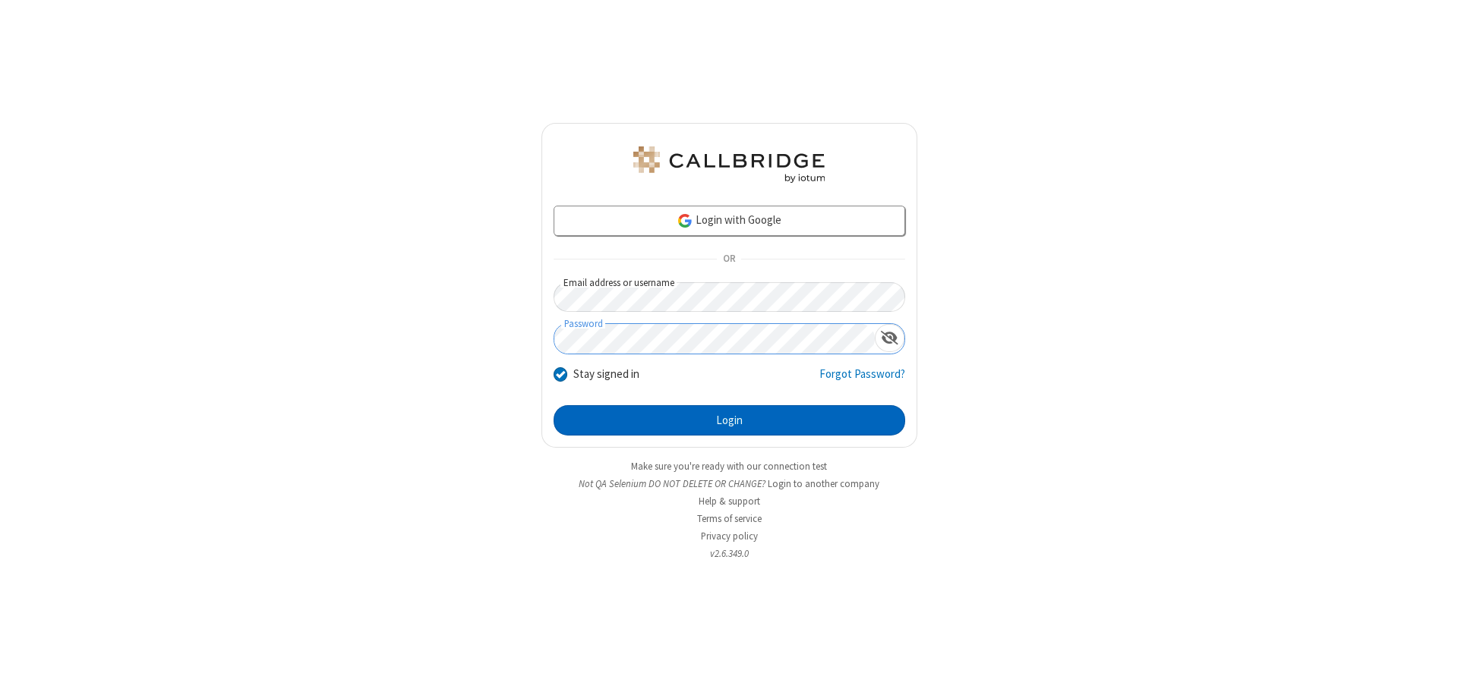
click at [729, 421] on button "Login" at bounding box center [729, 420] width 352 height 30
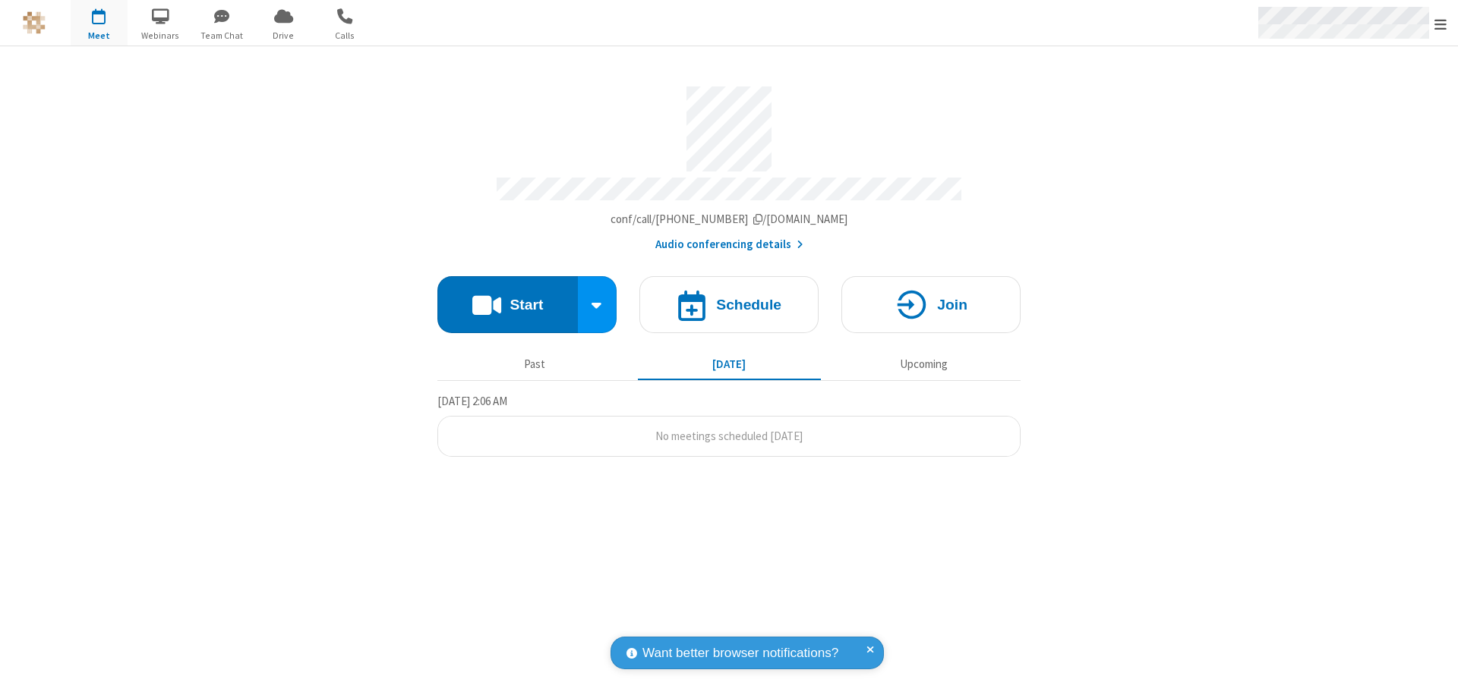
click at [1440, 24] on span "Open menu" at bounding box center [1440, 24] width 12 height 15
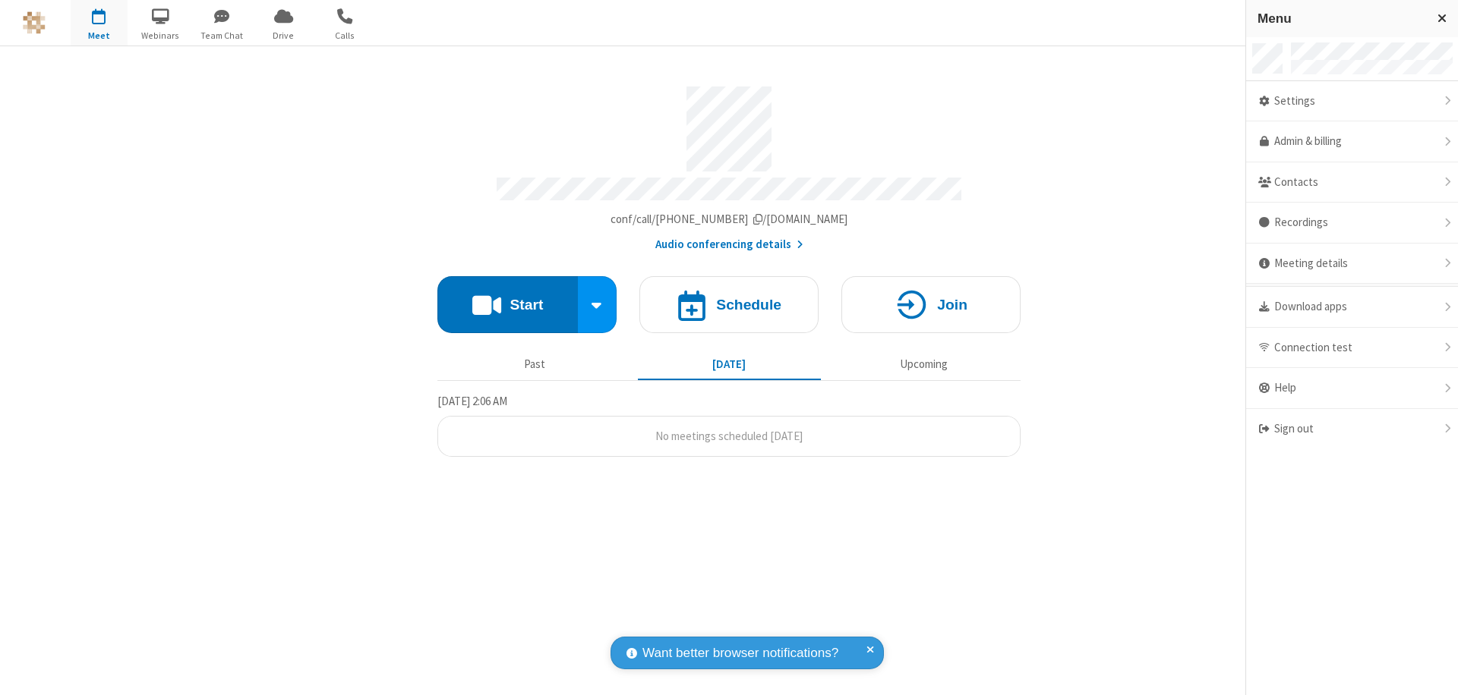
click at [99, 23] on span "button" at bounding box center [99, 16] width 57 height 26
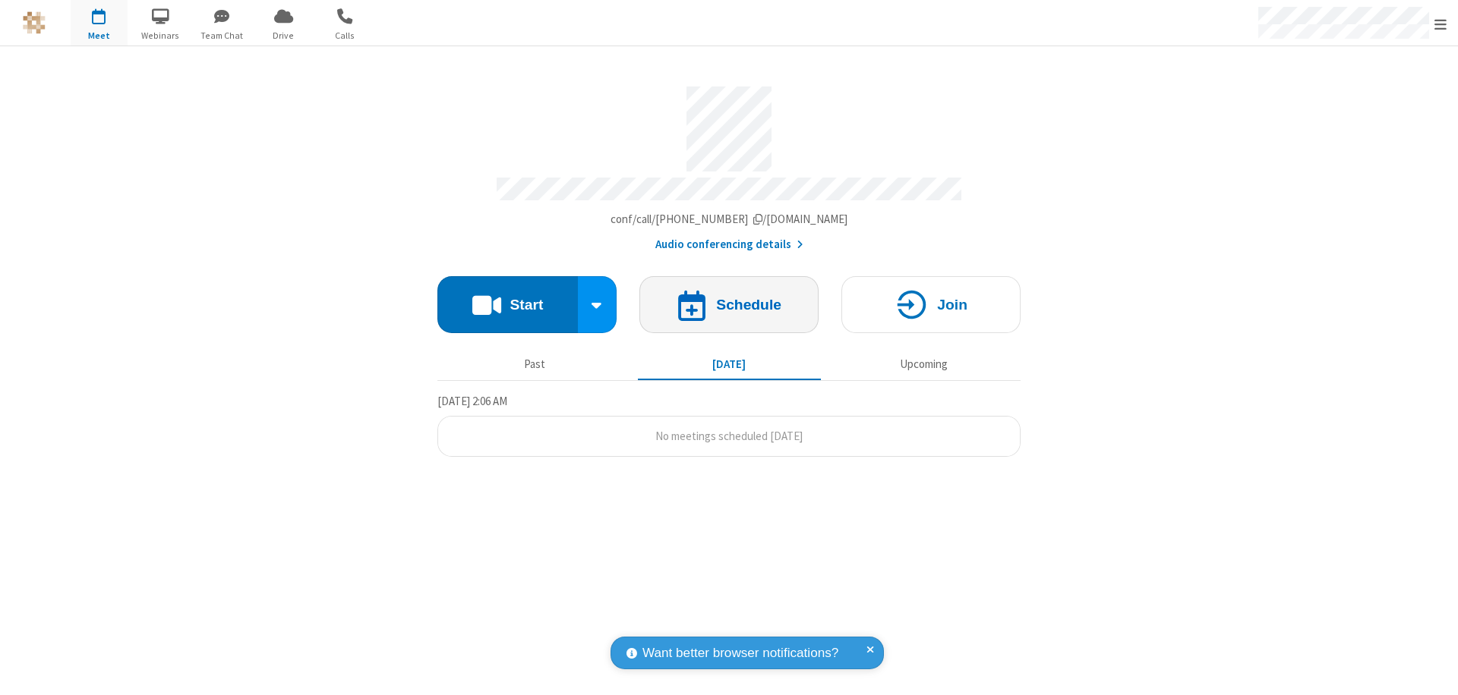
click at [729, 298] on h4 "Schedule" at bounding box center [748, 305] width 65 height 14
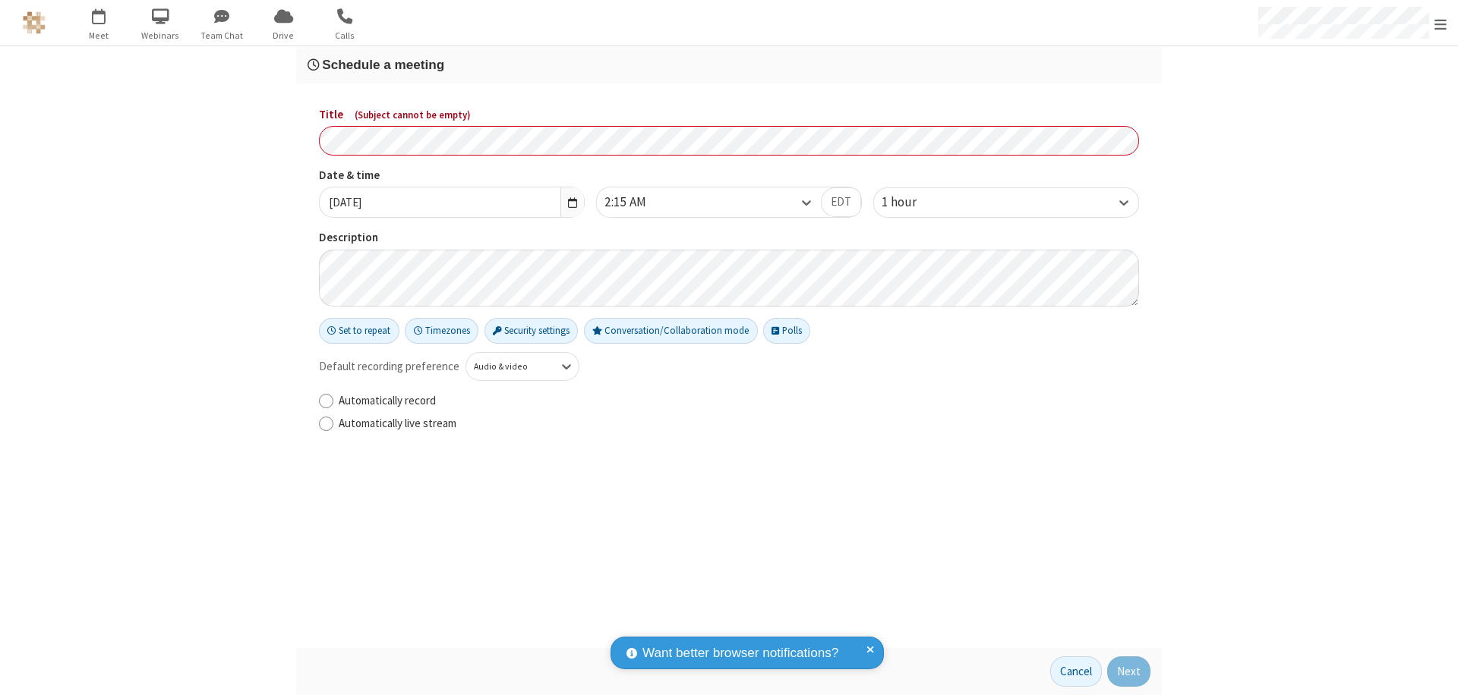
click at [729, 65] on h3 "Schedule a meeting" at bounding box center [728, 65] width 843 height 14
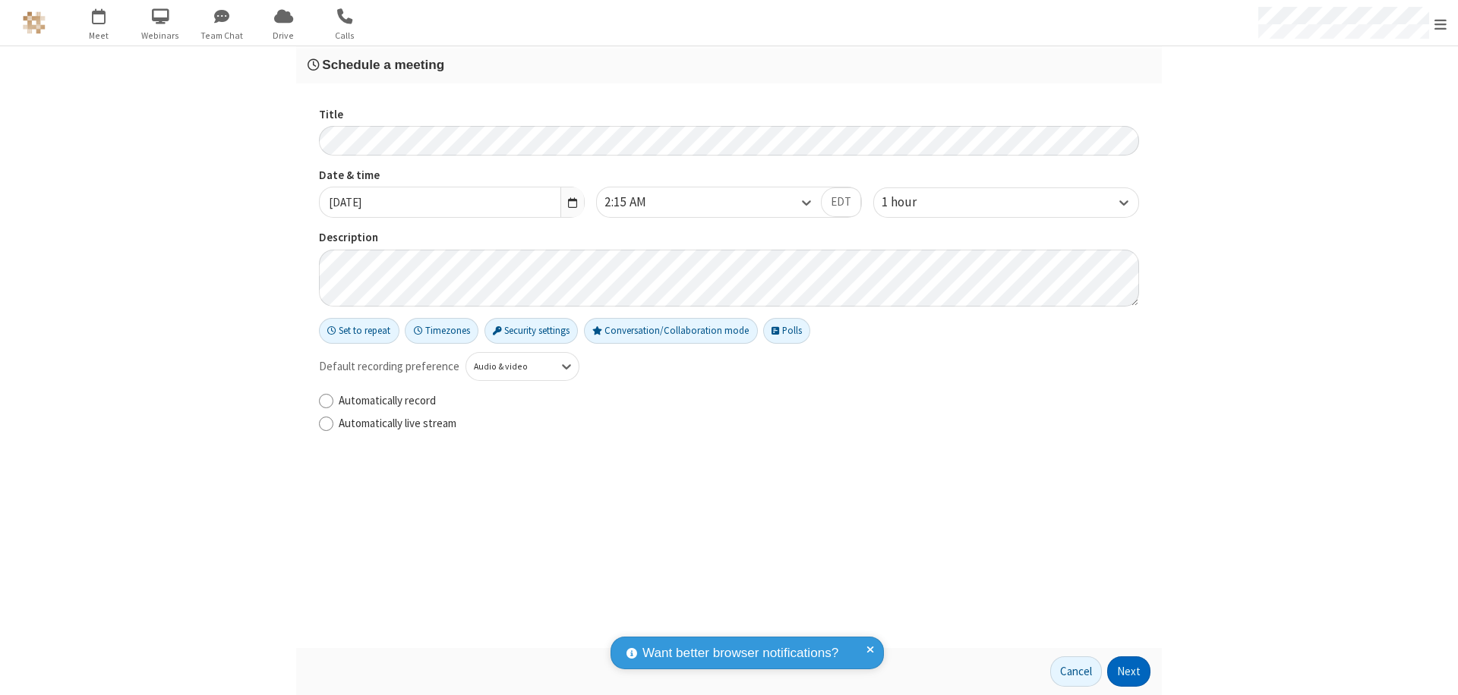
click at [1129, 672] on button "Next" at bounding box center [1128, 672] width 43 height 30
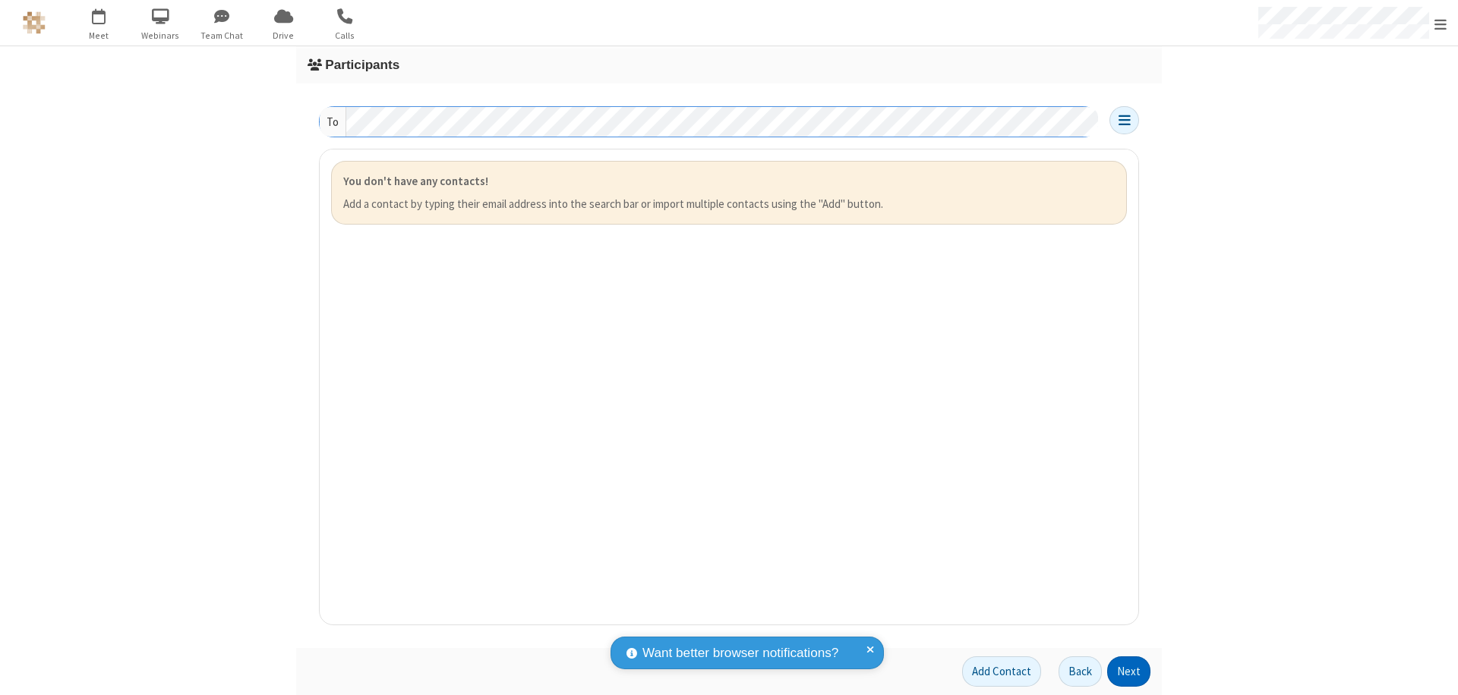
click at [1129, 672] on button "Next" at bounding box center [1128, 672] width 43 height 30
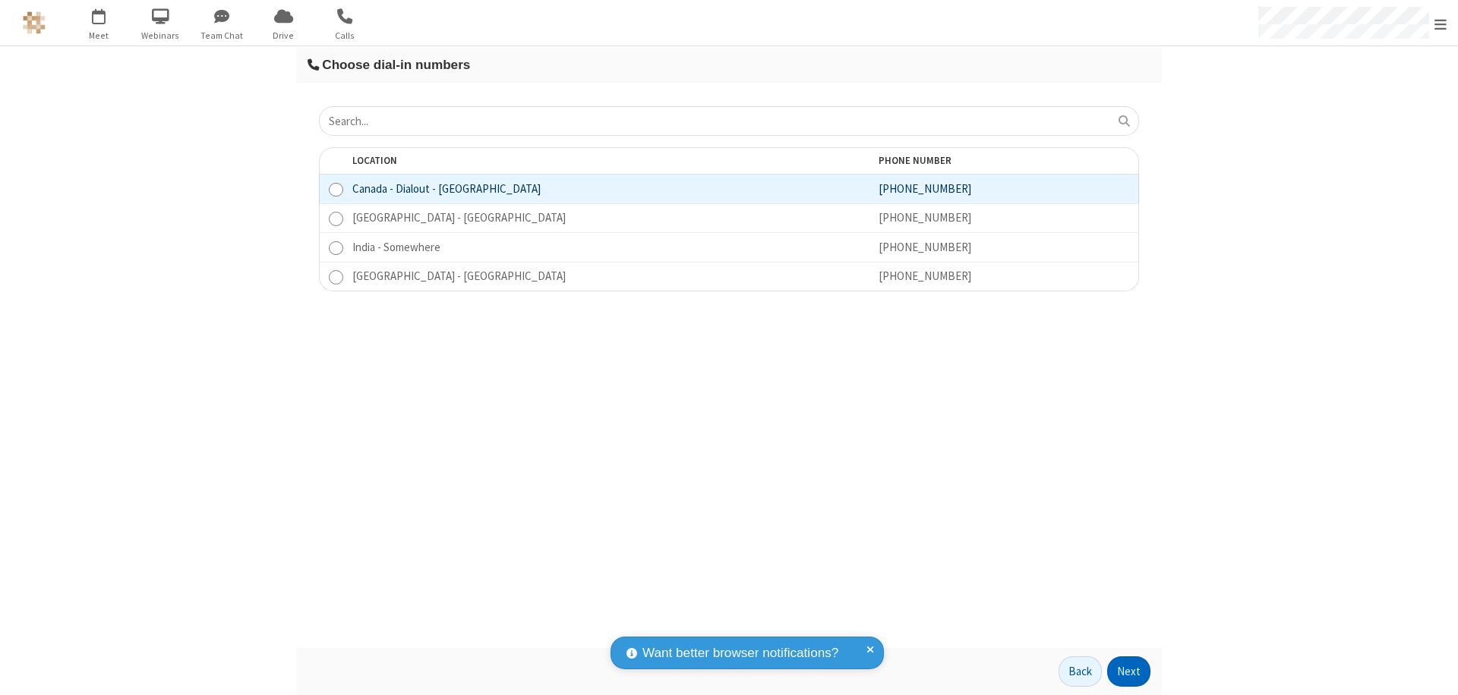
click at [1129, 672] on button "Next" at bounding box center [1128, 672] width 43 height 30
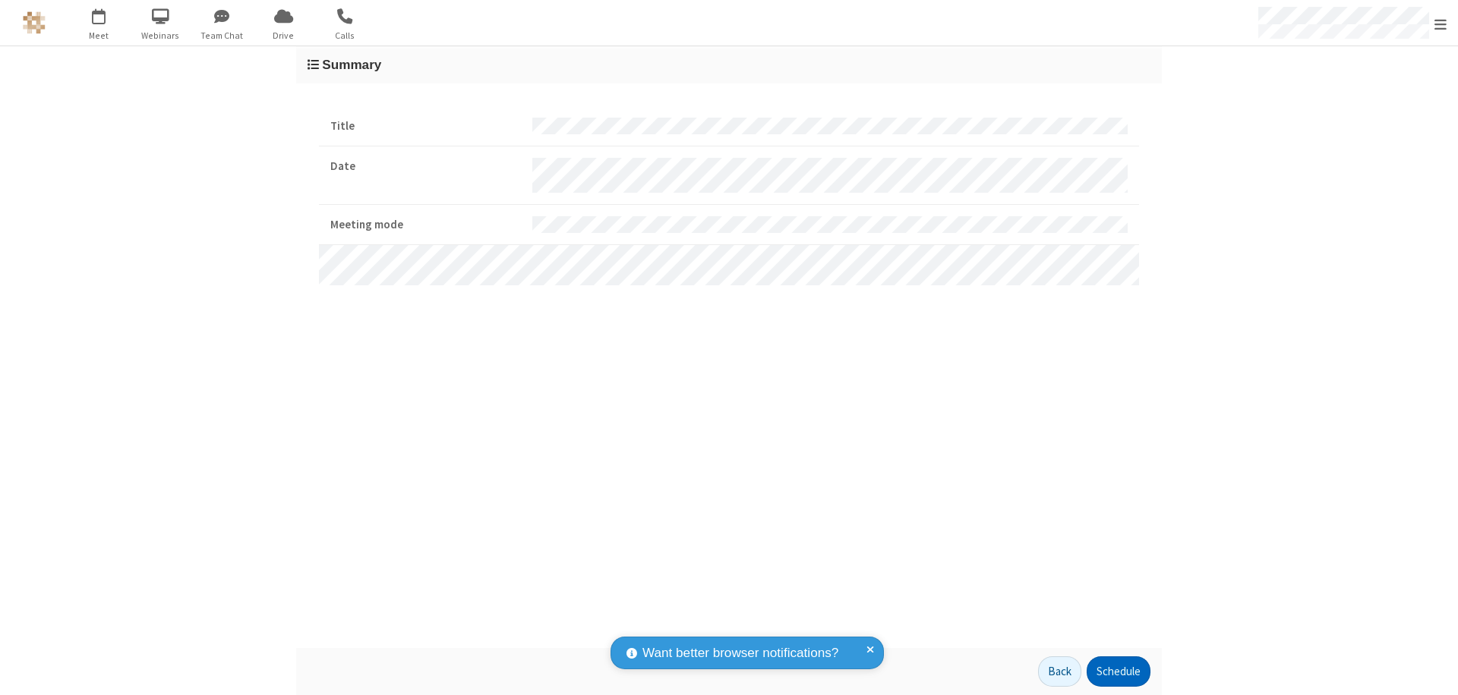
click at [1118, 672] on button "Schedule" at bounding box center [1118, 672] width 64 height 30
